Goal: Task Accomplishment & Management: Manage account settings

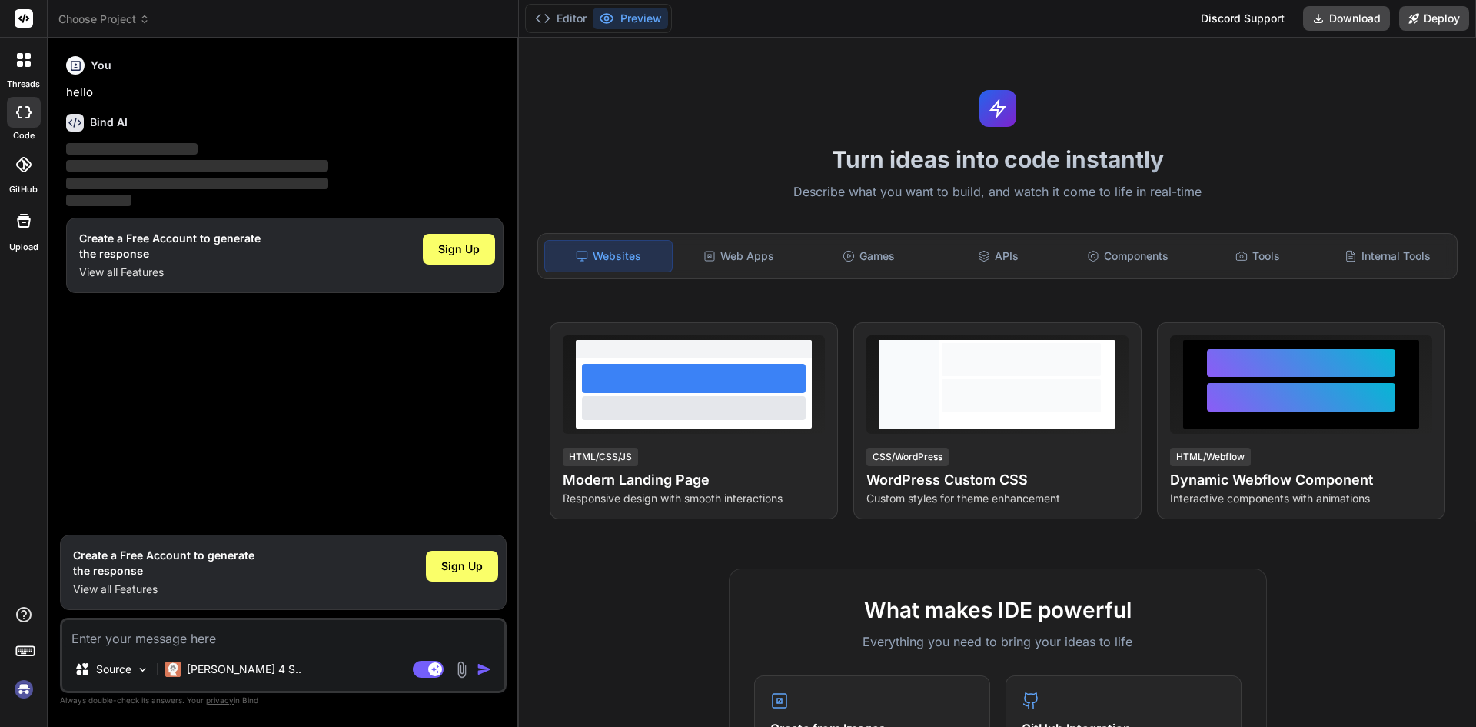
click at [20, 692] on img at bounding box center [24, 689] width 26 height 26
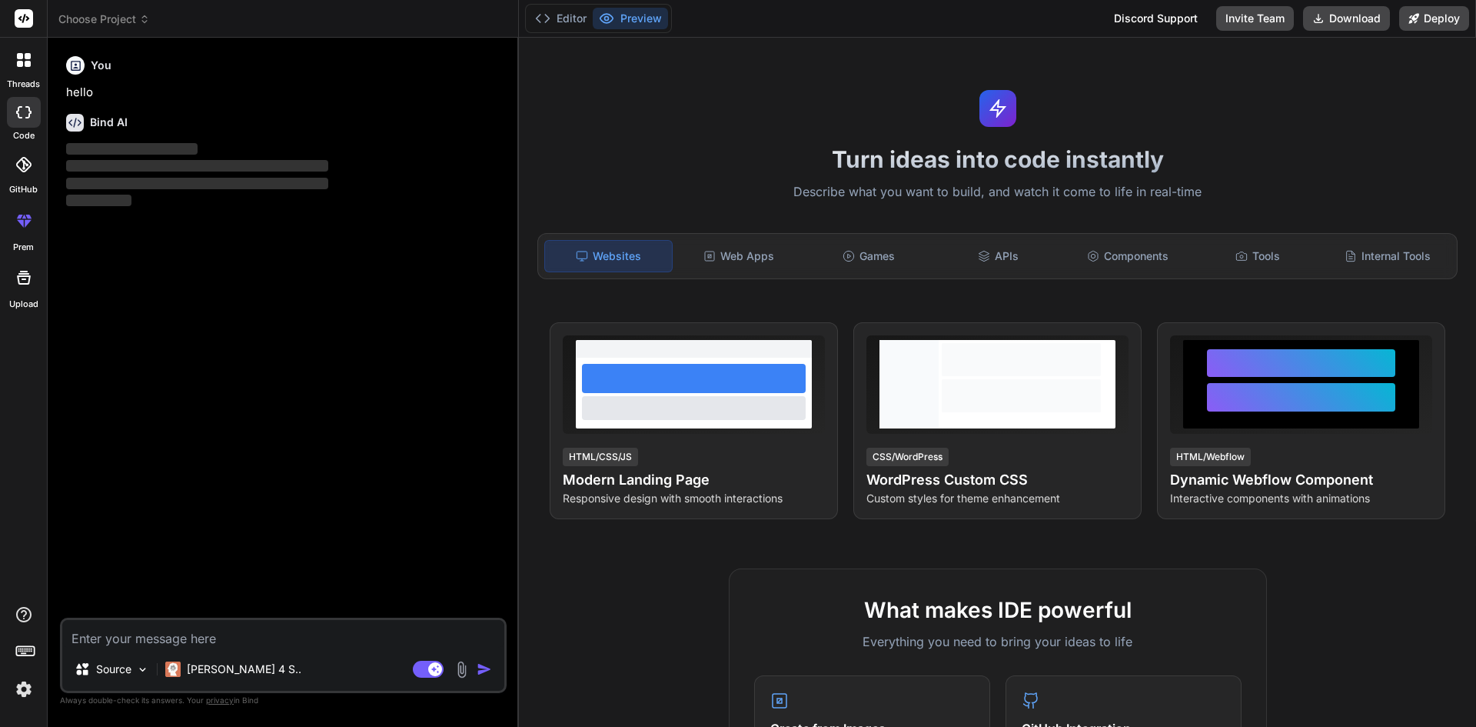
click at [18, 233] on div at bounding box center [23, 220] width 37 height 37
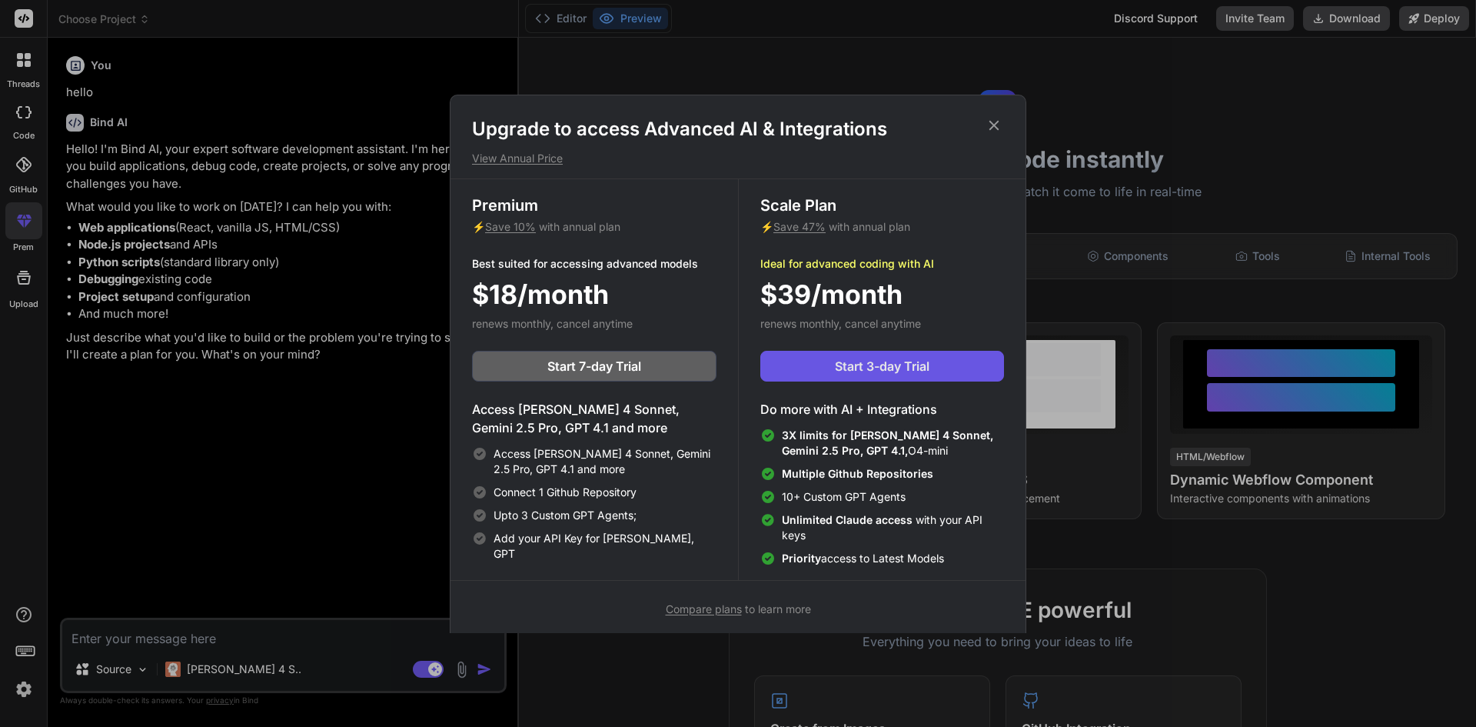
click at [926, 362] on span "Start 3-day Trial" at bounding box center [882, 366] width 95 height 18
type textarea "x"
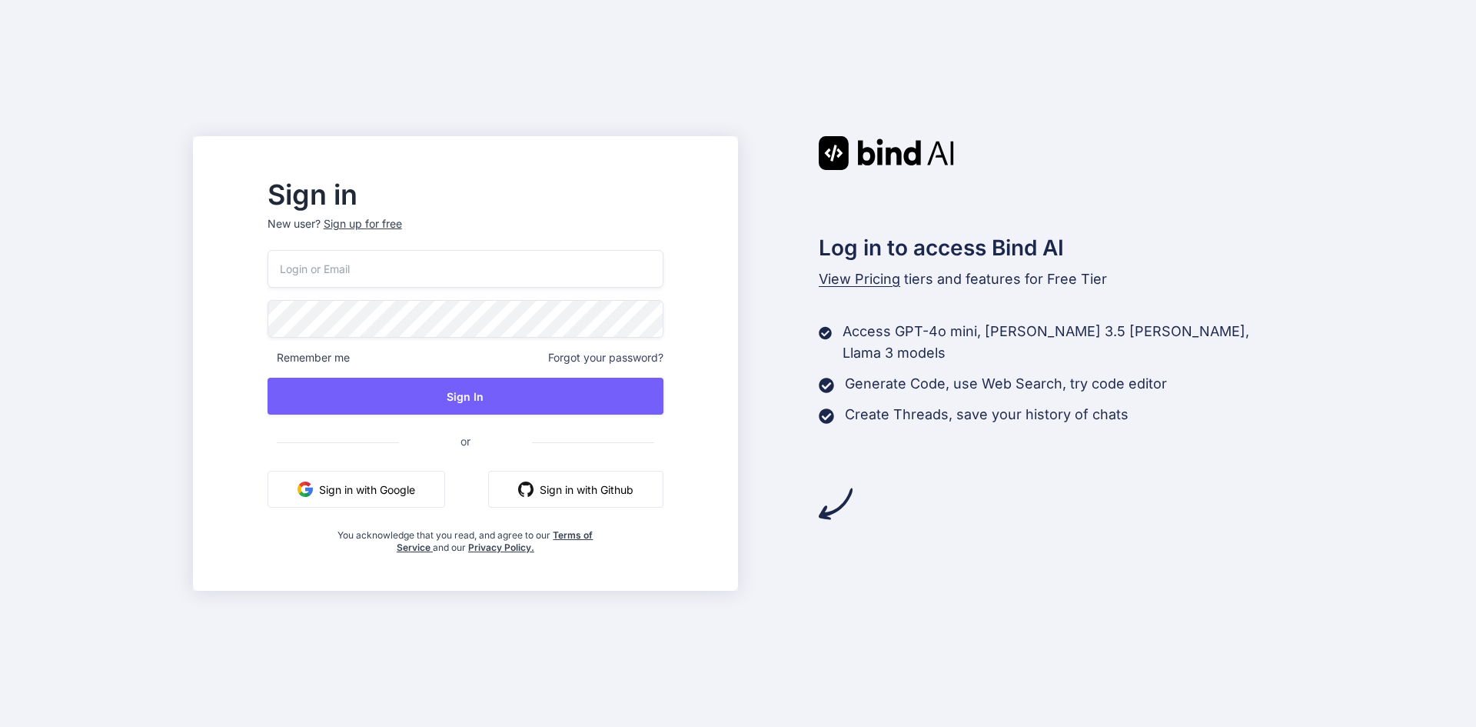
click at [558, 270] on input "email" at bounding box center [466, 269] width 396 height 38
click at [562, 270] on input "similarcode1@gmail.com:bullet007E$" at bounding box center [466, 269] width 396 height 38
drag, startPoint x: 562, startPoint y: 270, endPoint x: 464, endPoint y: 286, distance: 99.7
click at [464, 286] on input "similarcode1@gmail.com:bullet007E$" at bounding box center [466, 269] width 396 height 38
type input "similarcode1@gmail.com"
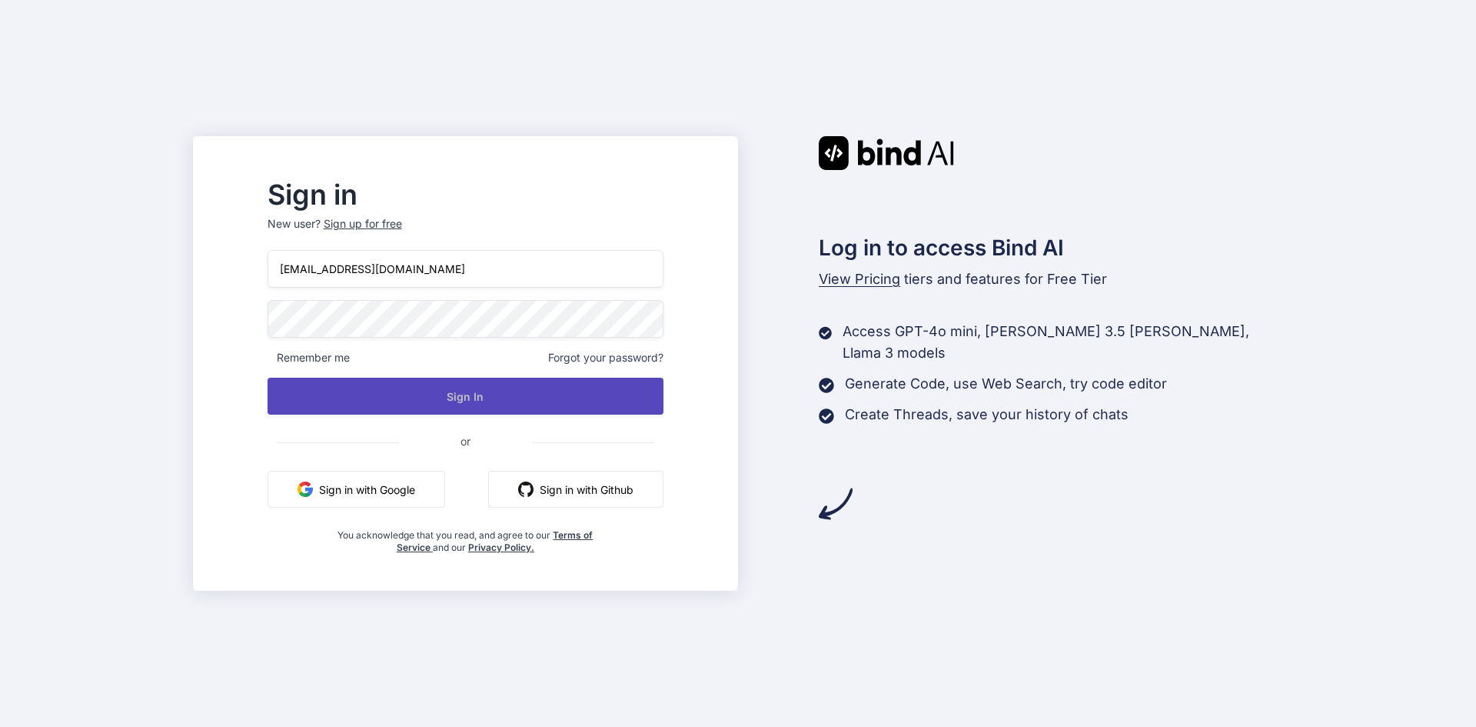
click at [509, 383] on button "Sign In" at bounding box center [466, 396] width 396 height 37
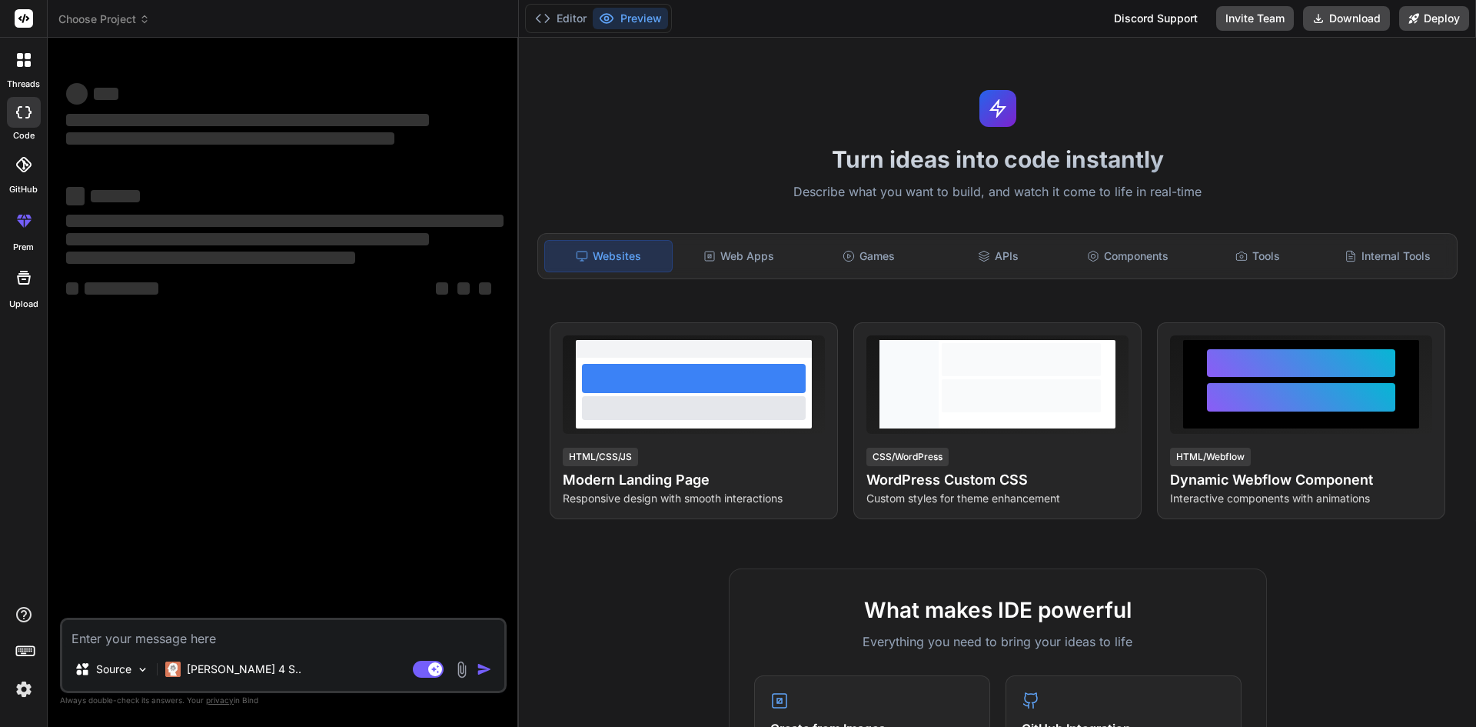
click at [34, 683] on img at bounding box center [24, 689] width 26 height 26
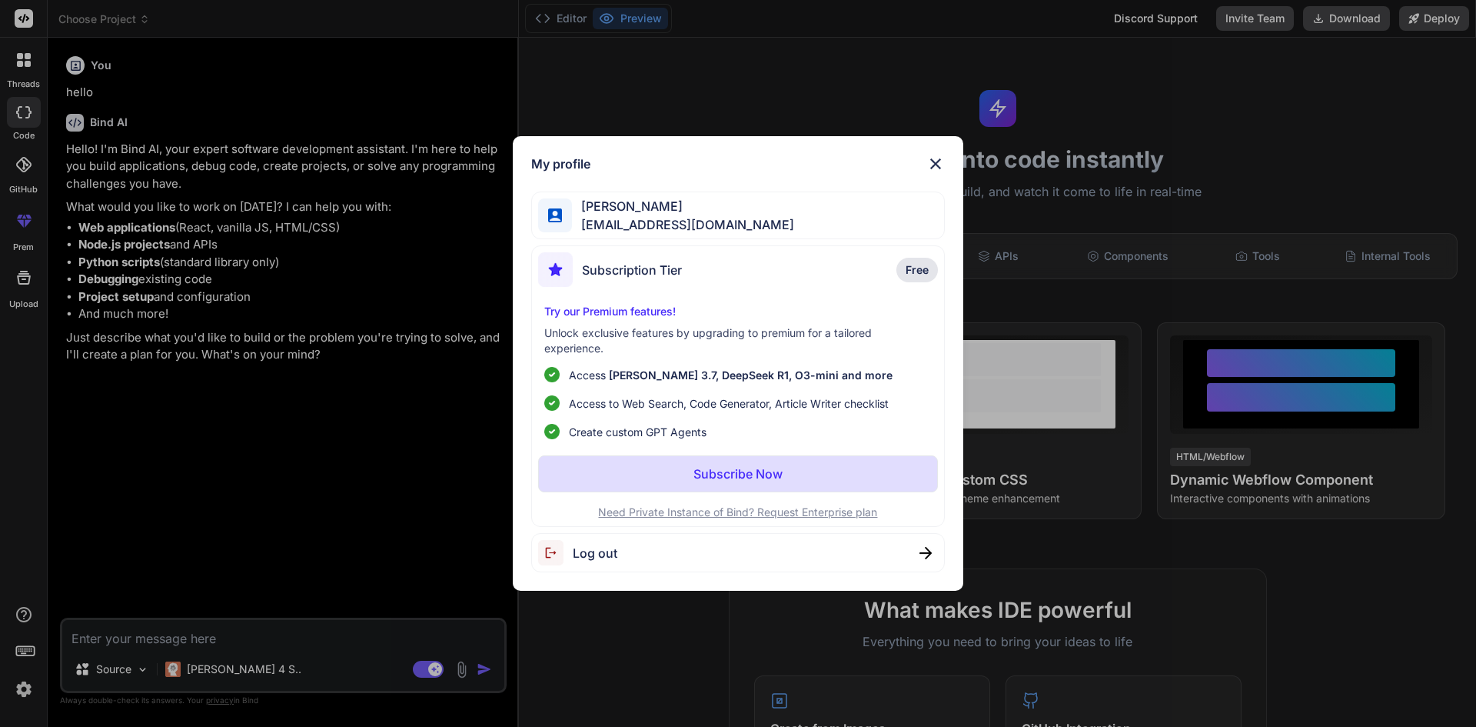
click at [30, 686] on div "My profile Dominic Mateo similarcode1@gmail.com Subscription Tier Free Try our …" at bounding box center [738, 363] width 1476 height 727
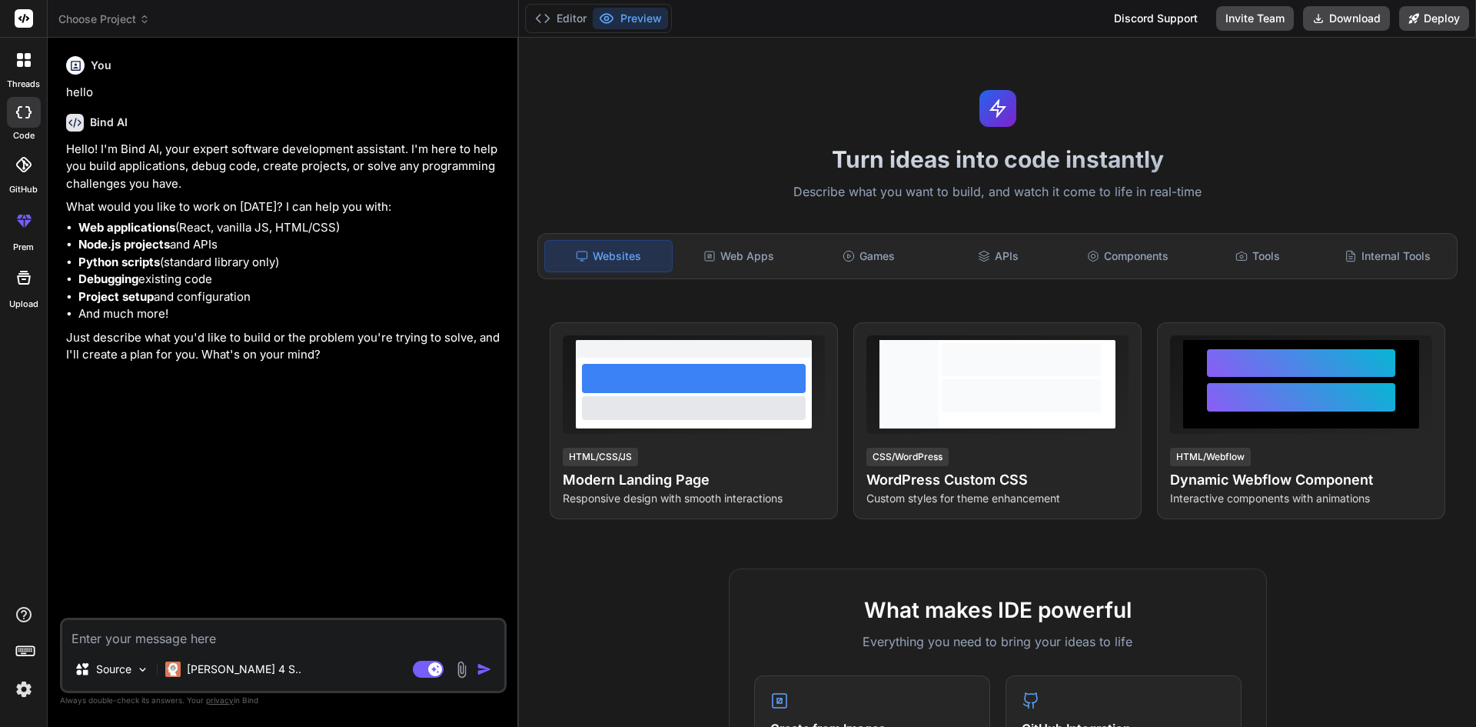
click at [30, 686] on img at bounding box center [24, 689] width 26 height 26
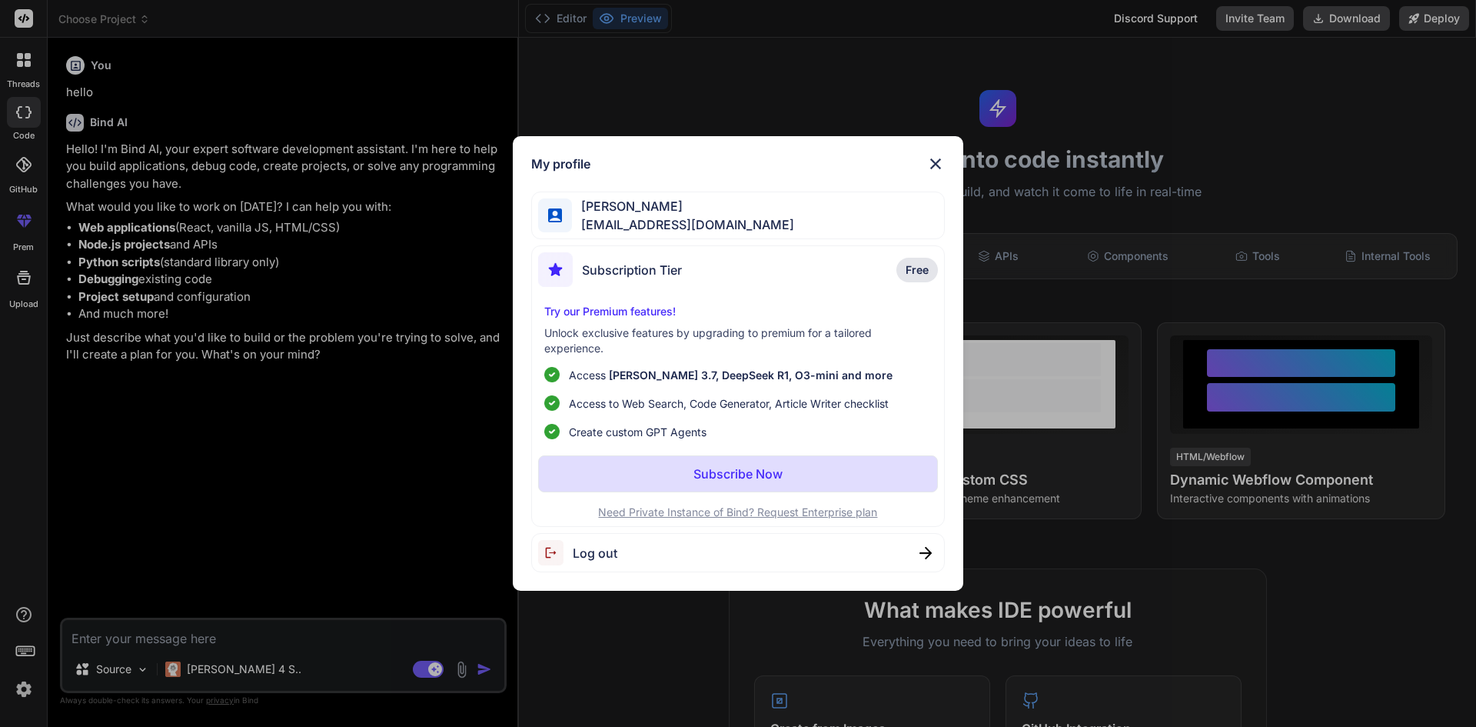
click at [610, 557] on span "Log out" at bounding box center [595, 553] width 45 height 18
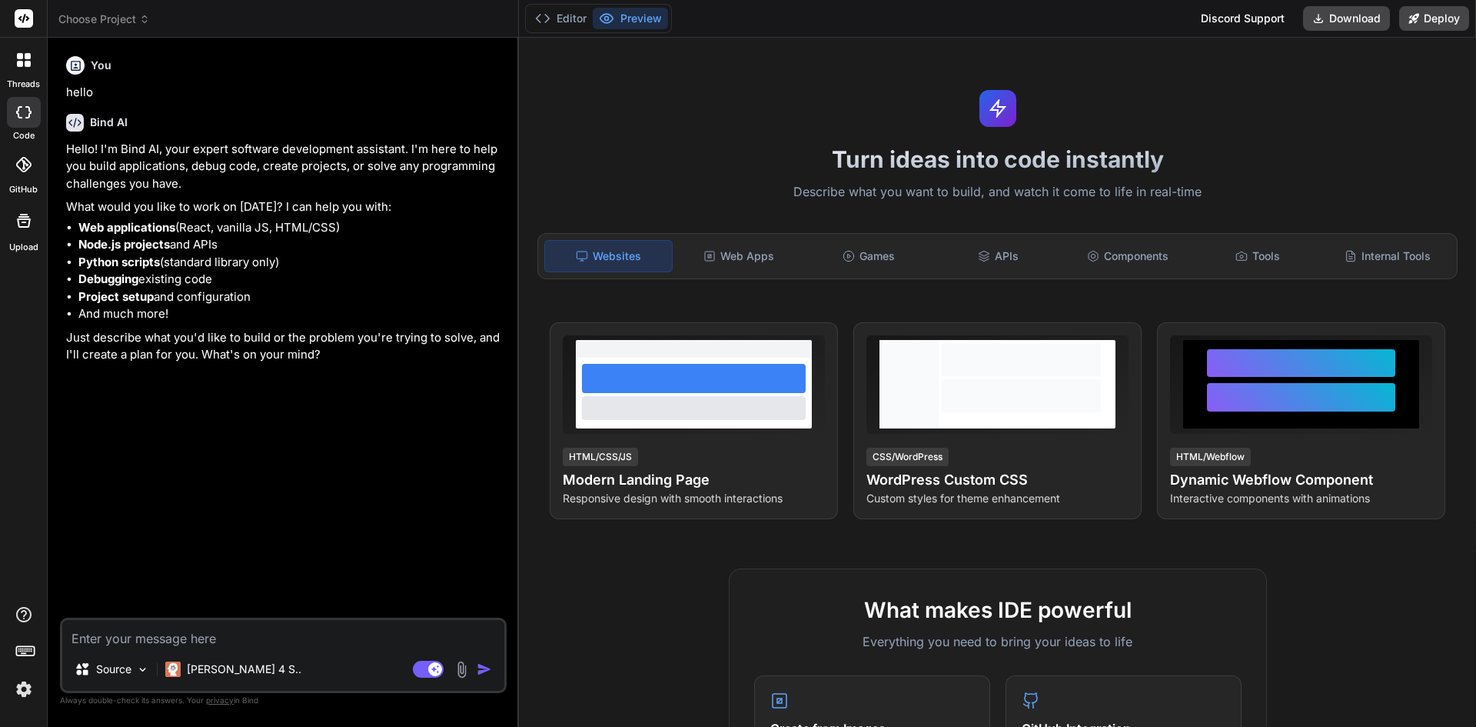
type textarea "x"
